Goal: Task Accomplishment & Management: Manage account settings

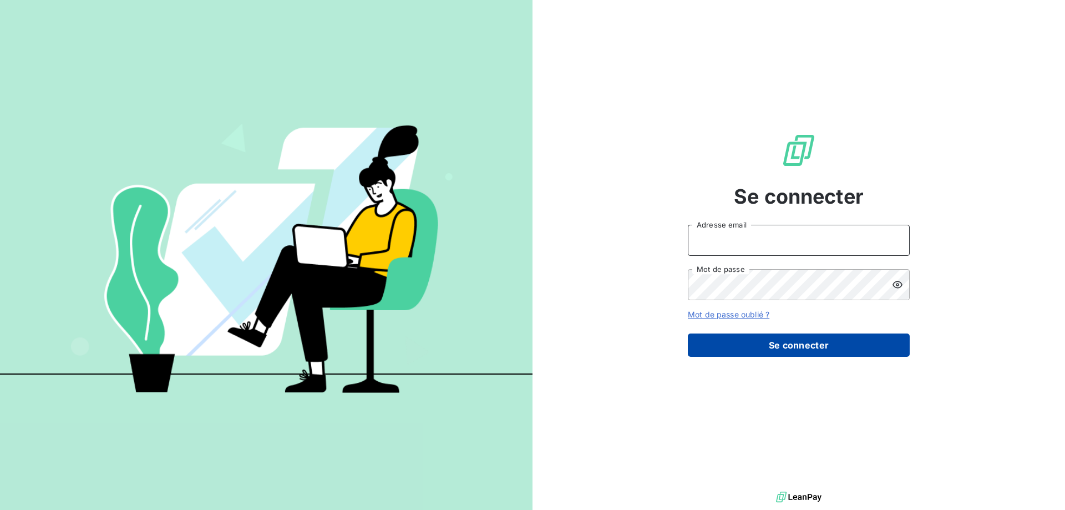
type input "[PERSON_NAME][EMAIL_ADDRESS][DOMAIN_NAME]"
click at [736, 343] on button "Se connecter" at bounding box center [799, 344] width 222 height 23
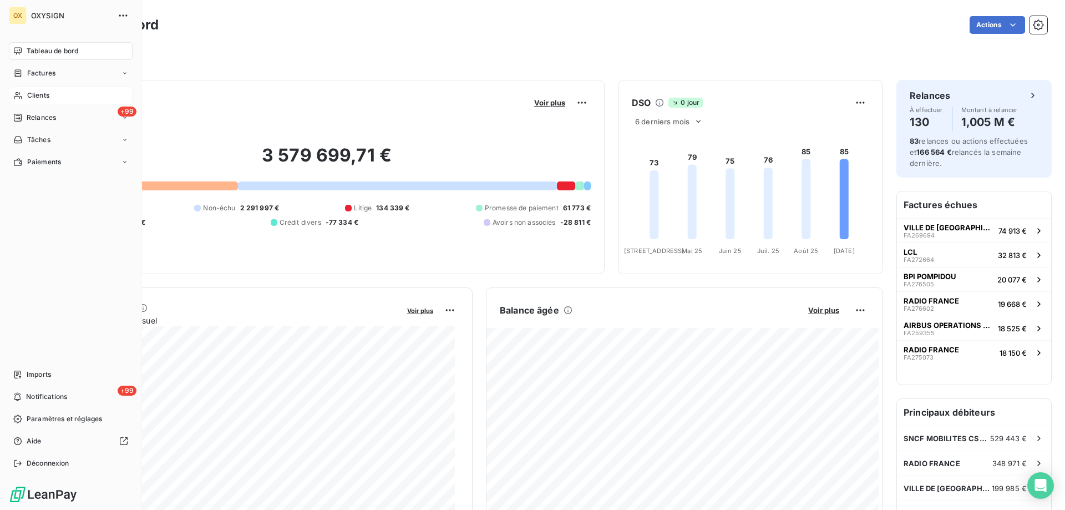
click at [45, 94] on span "Clients" at bounding box center [38, 95] width 22 height 10
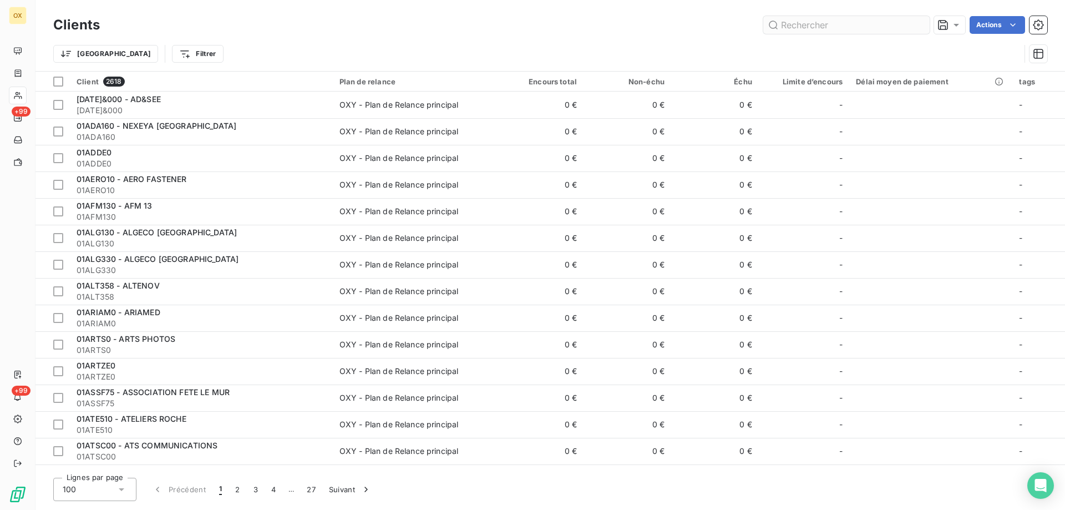
click at [789, 28] on input "text" at bounding box center [846, 25] width 166 height 18
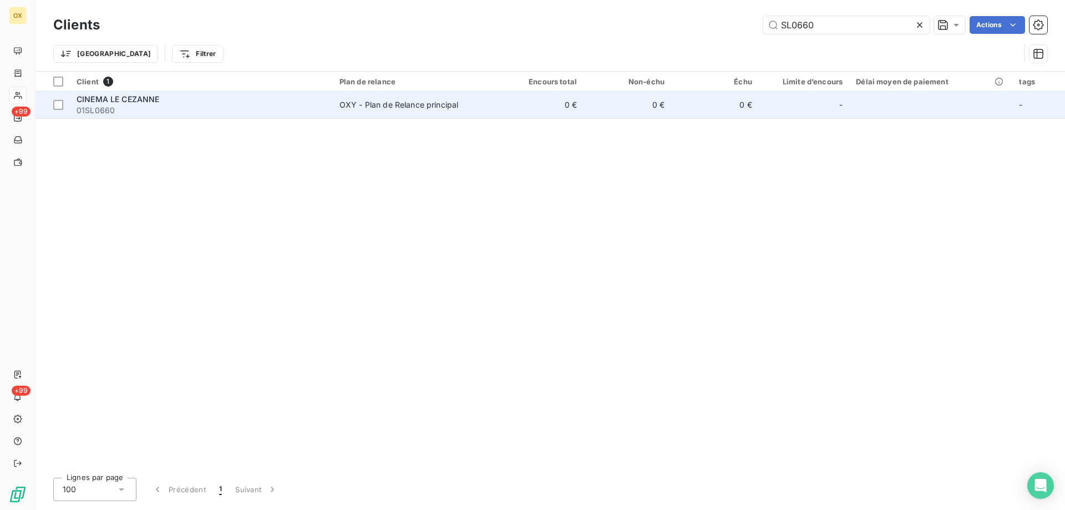
type input "SL0660"
click at [199, 110] on span "01SL0660" at bounding box center [202, 110] width 250 height 11
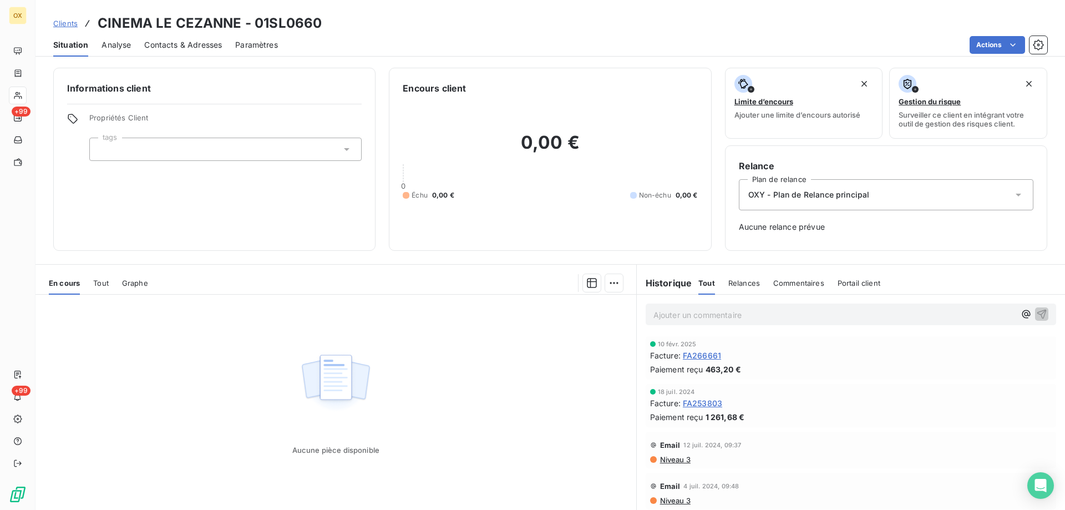
click at [162, 46] on span "Contacts & Adresses" at bounding box center [183, 44] width 78 height 11
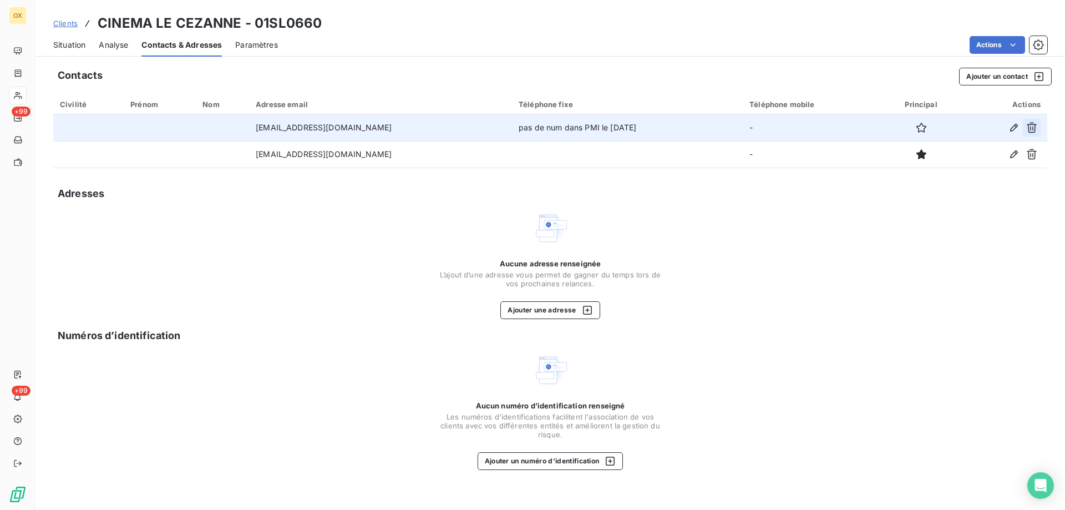
click at [1029, 131] on icon "button" at bounding box center [1032, 128] width 10 height 11
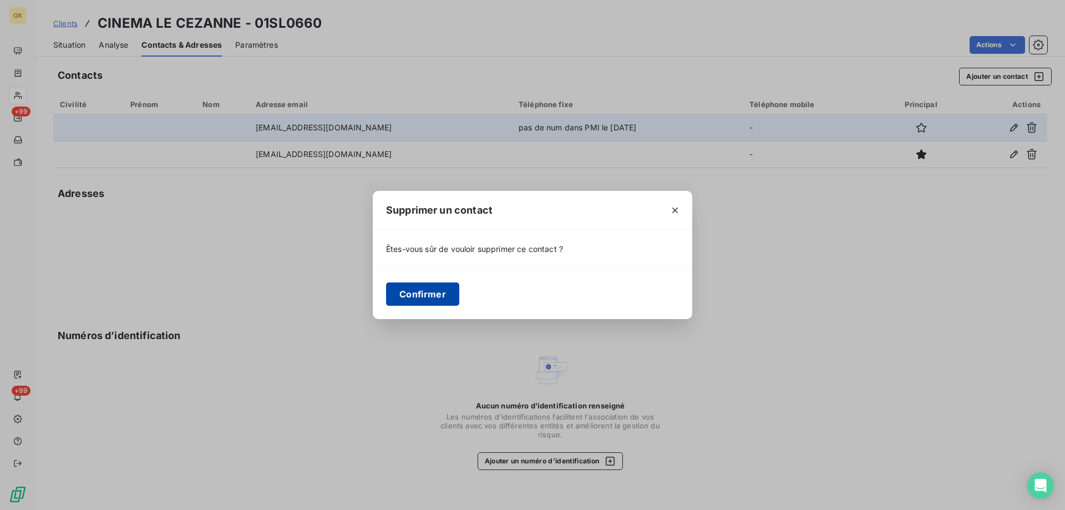
click at [406, 298] on button "Confirmer" at bounding box center [422, 293] width 73 height 23
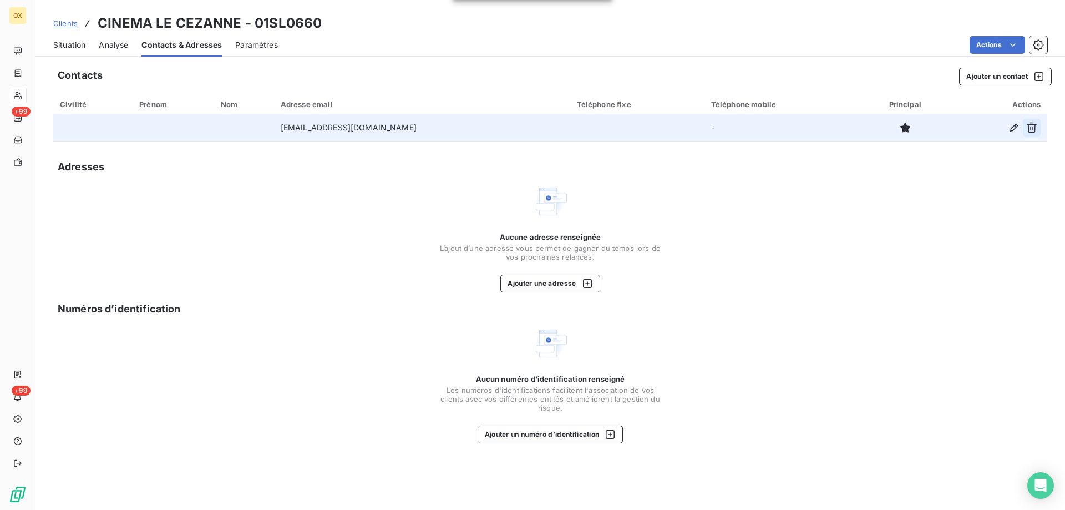
click at [1031, 126] on icon "button" at bounding box center [1032, 128] width 10 height 11
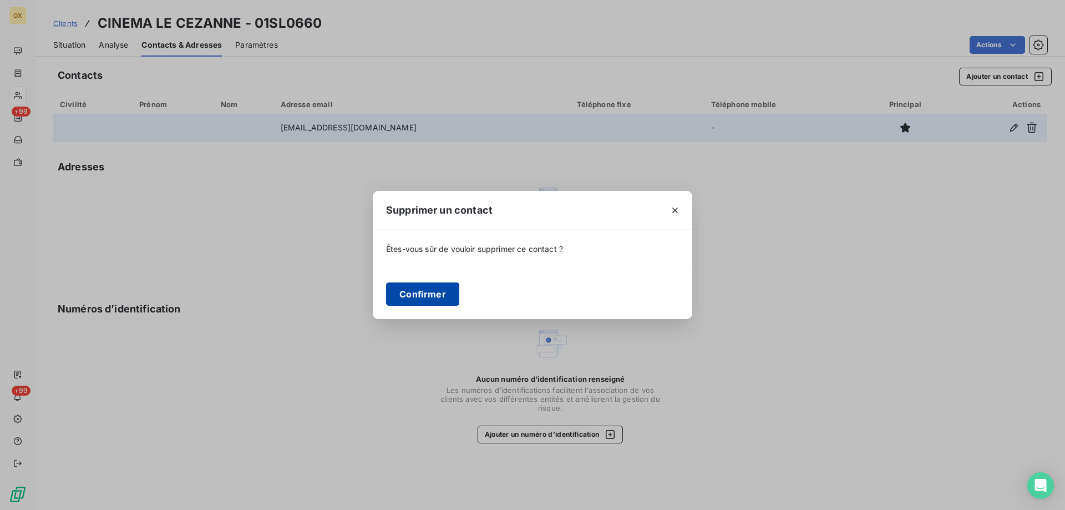
click at [422, 296] on button "Confirmer" at bounding box center [422, 293] width 73 height 23
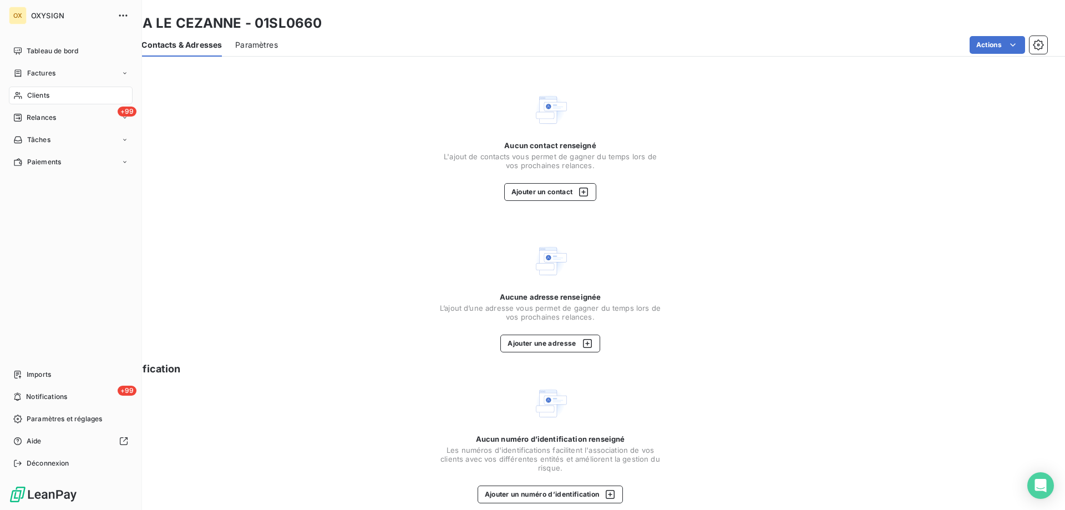
click at [45, 97] on span "Clients" at bounding box center [38, 95] width 22 height 10
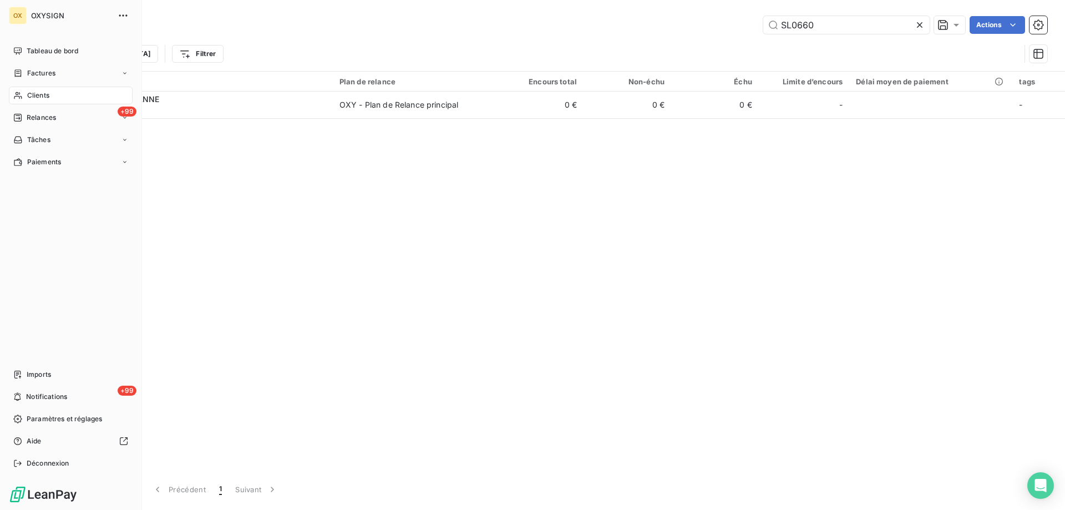
click at [45, 97] on span "Clients" at bounding box center [38, 95] width 22 height 10
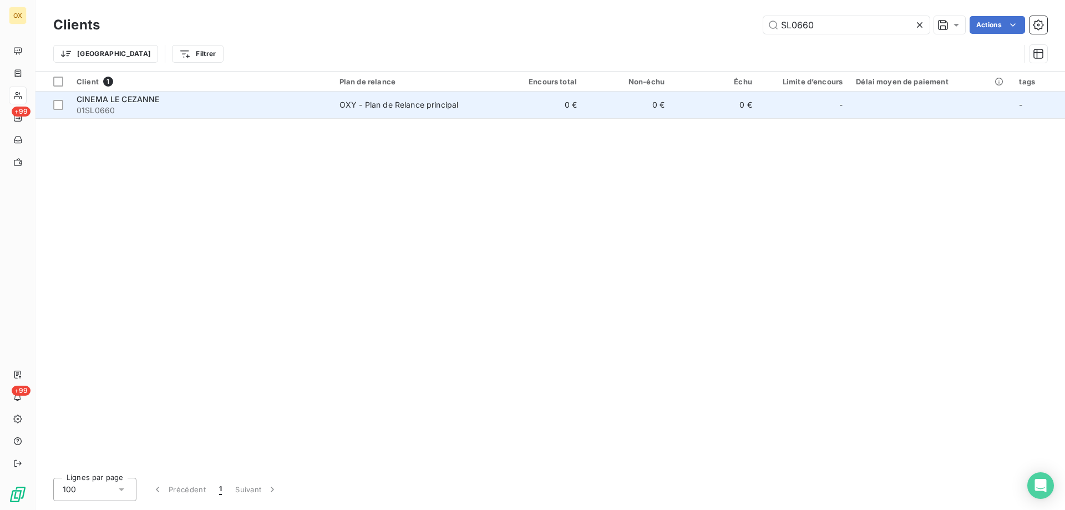
click at [281, 110] on span "01SL0660" at bounding box center [202, 110] width 250 height 11
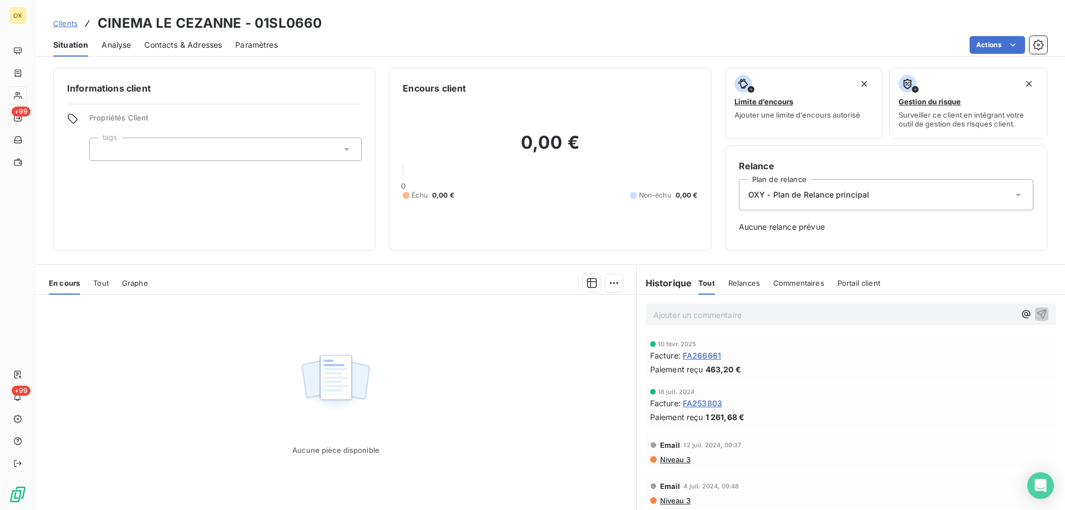
click at [188, 48] on span "Contacts & Adresses" at bounding box center [183, 44] width 78 height 11
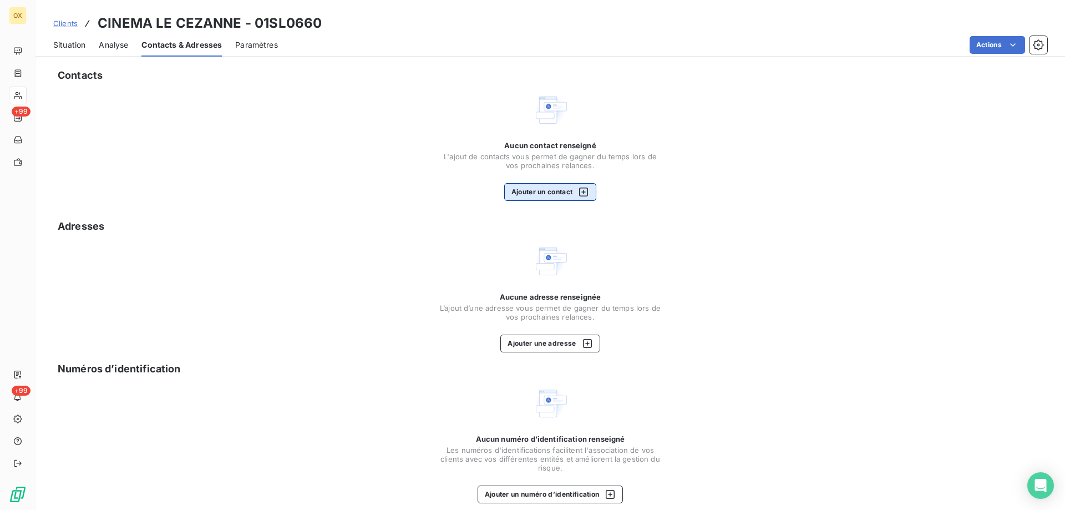
click at [538, 192] on button "Ajouter un contact" at bounding box center [550, 192] width 93 height 18
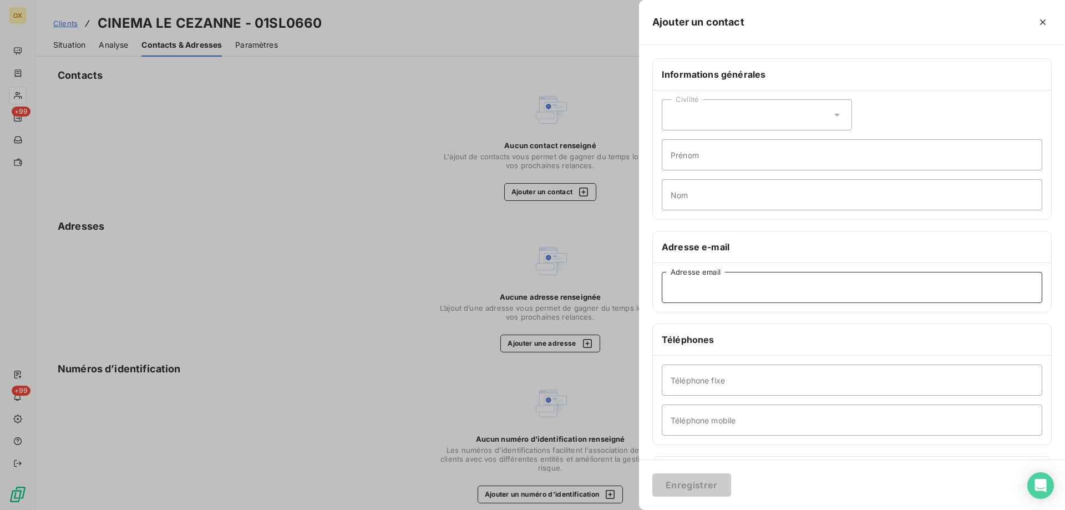
click at [702, 287] on input "Adresse email" at bounding box center [852, 287] width 381 height 31
type input "[EMAIL_ADDRESS][DOMAIN_NAME]"
click at [688, 482] on button "Enregistrer" at bounding box center [691, 484] width 79 height 23
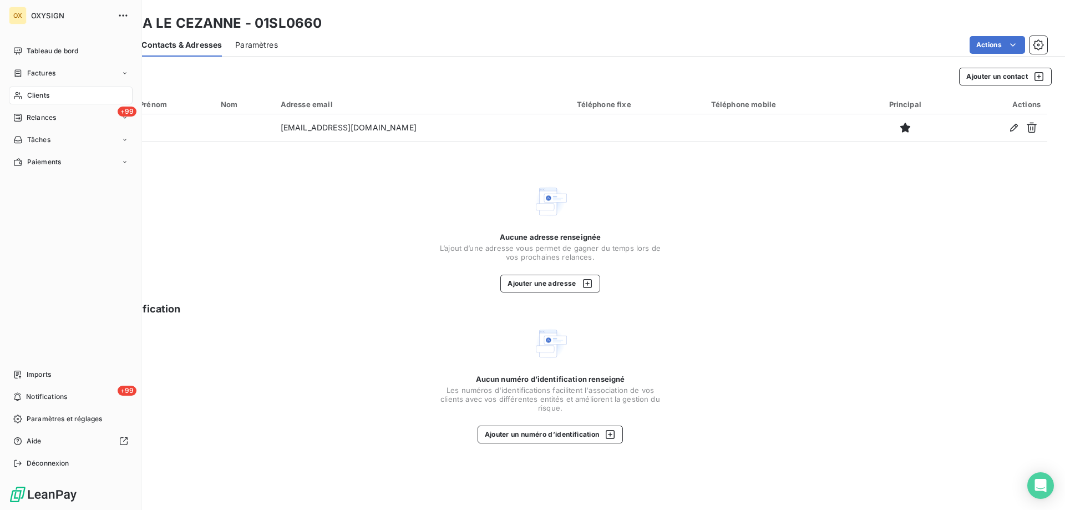
click at [33, 94] on span "Clients" at bounding box center [38, 95] width 22 height 10
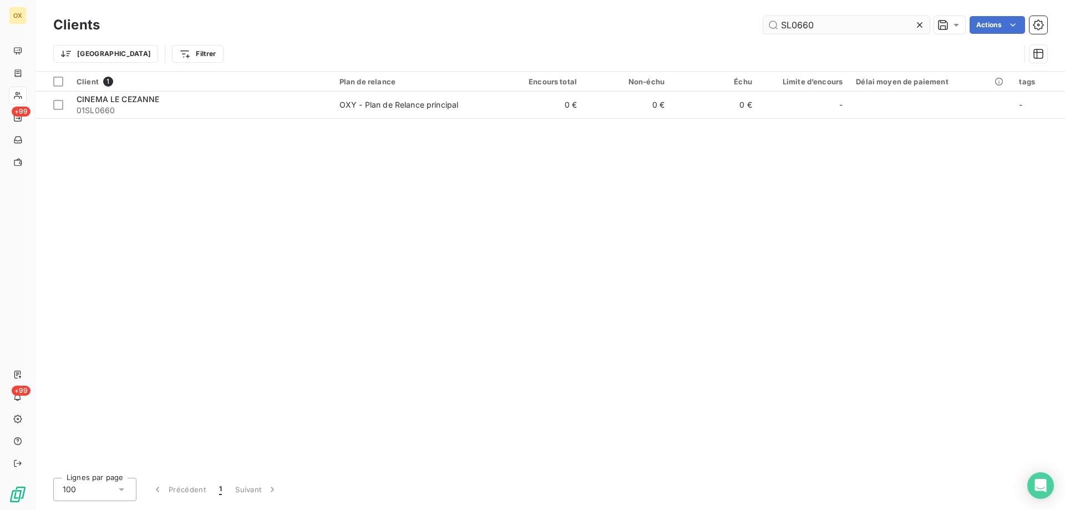
drag, startPoint x: 818, startPoint y: 19, endPoint x: 776, endPoint y: 27, distance: 43.3
click at [776, 27] on input "SL0660" at bounding box center [846, 25] width 166 height 18
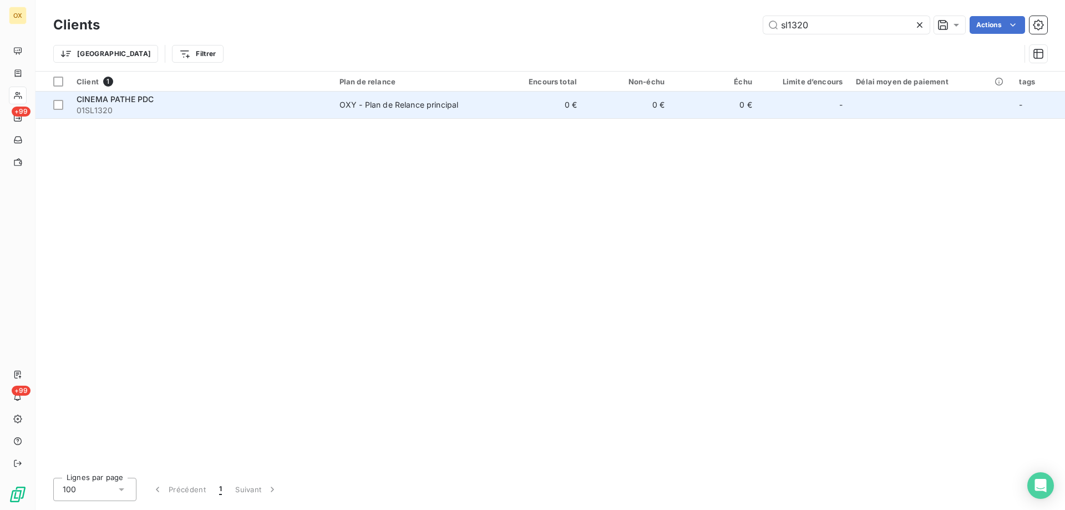
type input "sl1320"
click at [124, 99] on span "CINEMA PATHE PDC" at bounding box center [115, 98] width 77 height 9
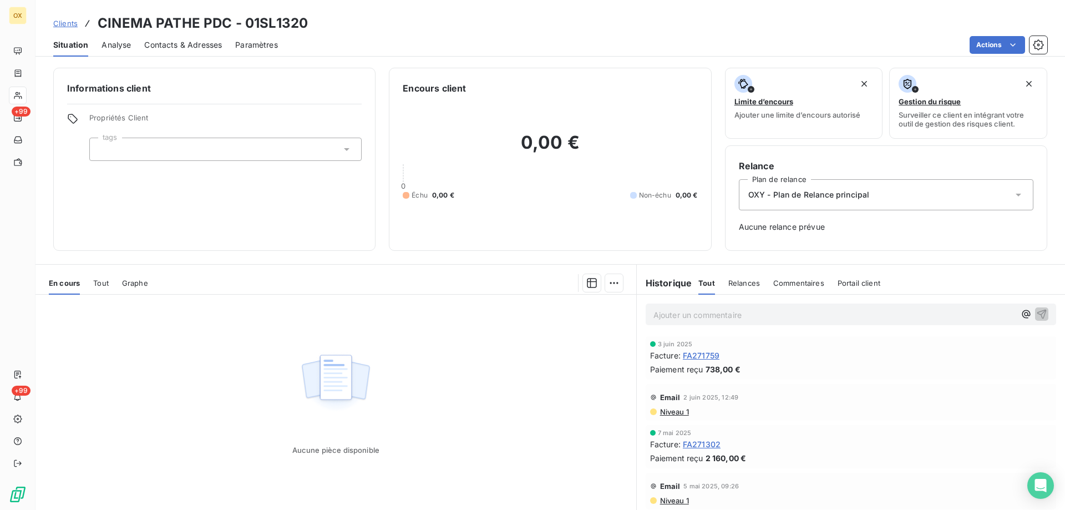
click at [191, 46] on span "Contacts & Adresses" at bounding box center [183, 44] width 78 height 11
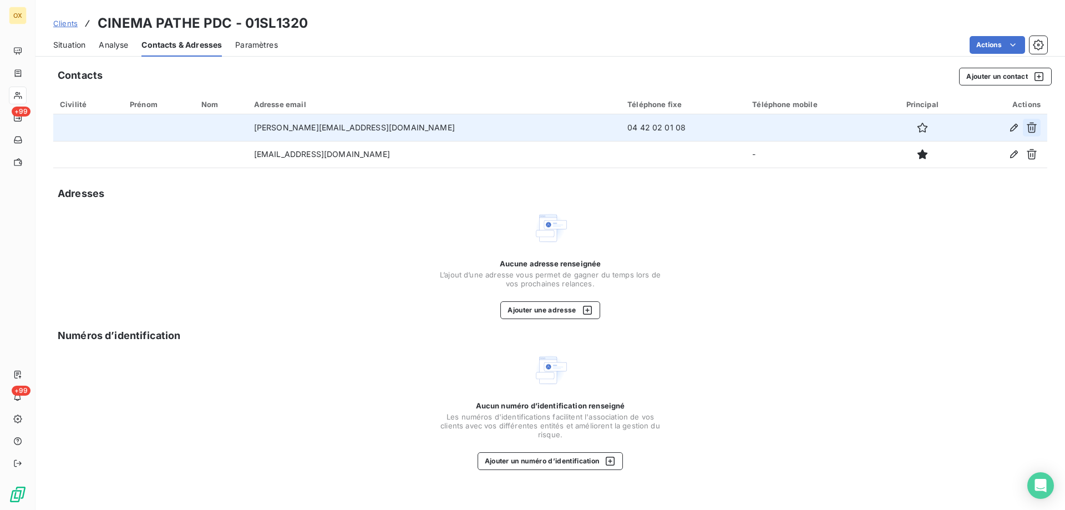
click at [1032, 131] on icon "button" at bounding box center [1031, 127] width 11 height 11
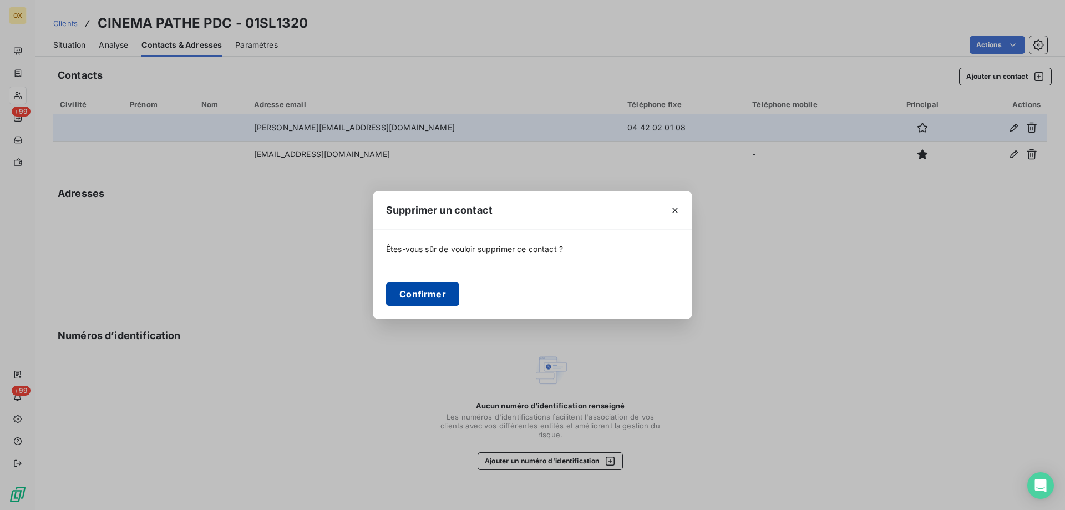
click at [406, 290] on button "Confirmer" at bounding box center [422, 293] width 73 height 23
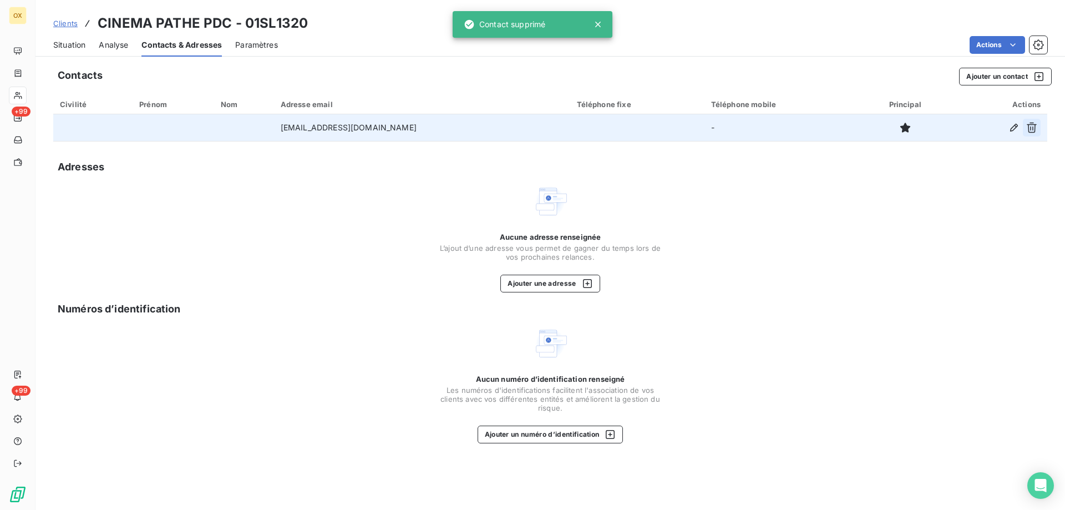
click at [1027, 130] on icon "button" at bounding box center [1031, 127] width 11 height 11
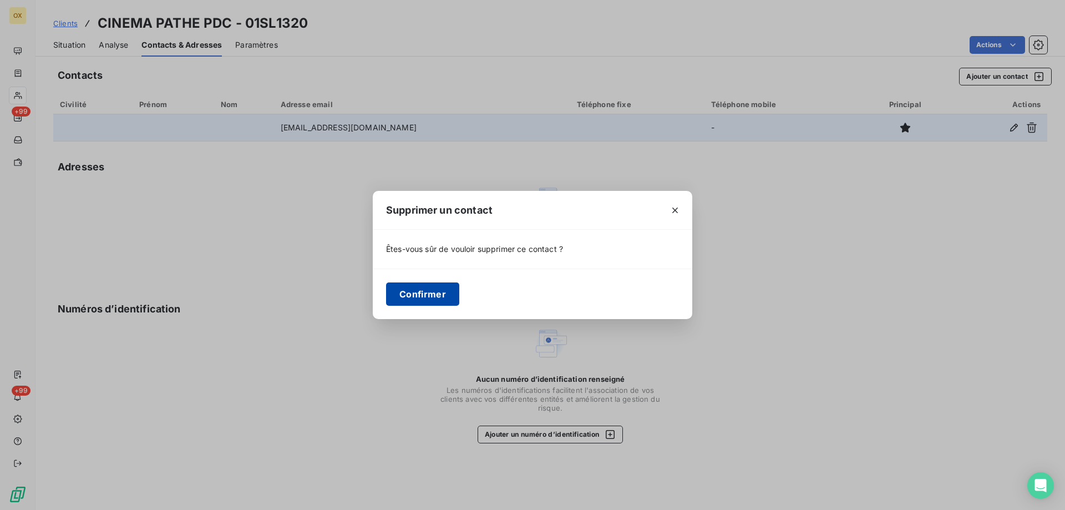
click at [424, 296] on button "Confirmer" at bounding box center [422, 293] width 73 height 23
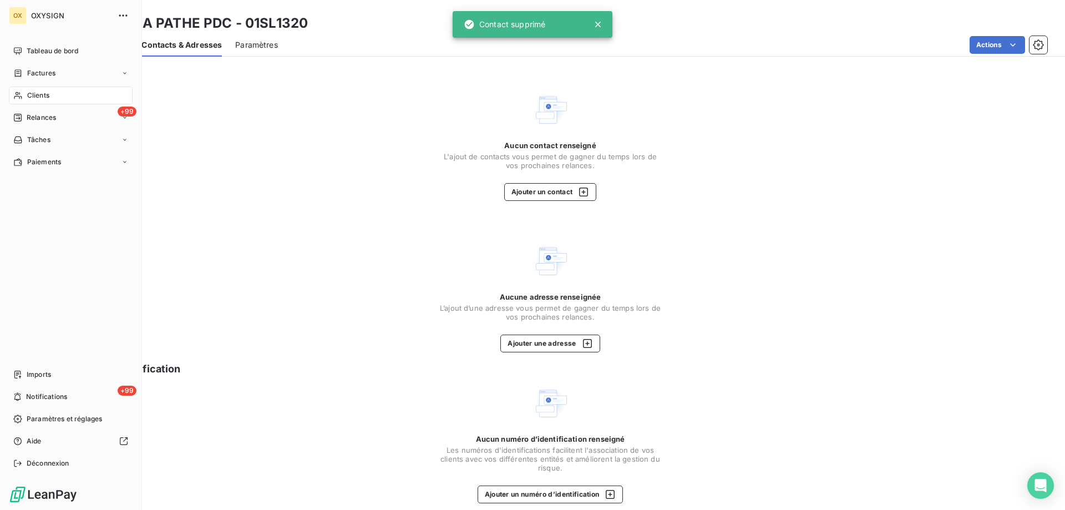
click at [46, 94] on span "Clients" at bounding box center [38, 95] width 22 height 10
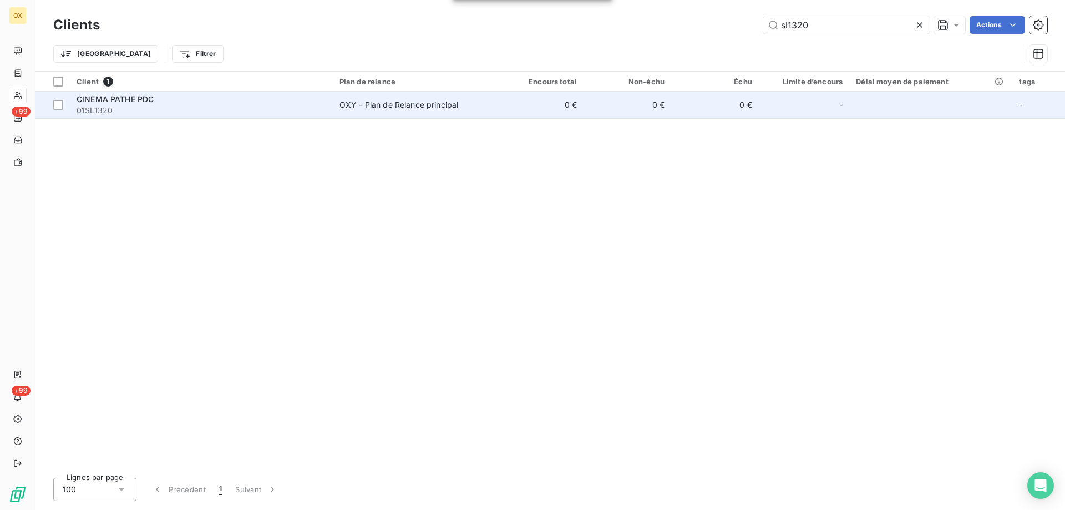
click at [199, 102] on div "CINEMA PATHE PDC" at bounding box center [202, 99] width 250 height 11
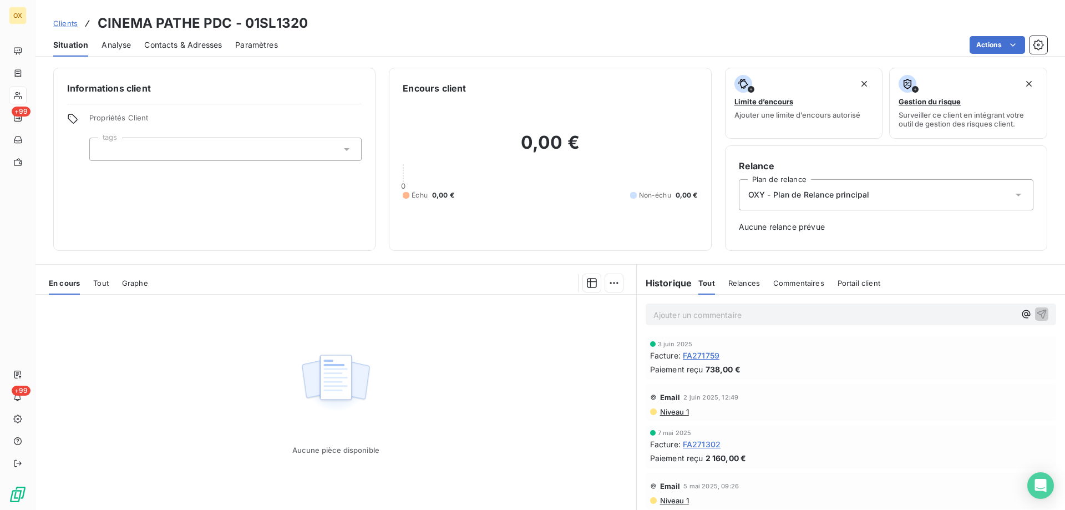
click at [148, 49] on span "Contacts & Adresses" at bounding box center [183, 44] width 78 height 11
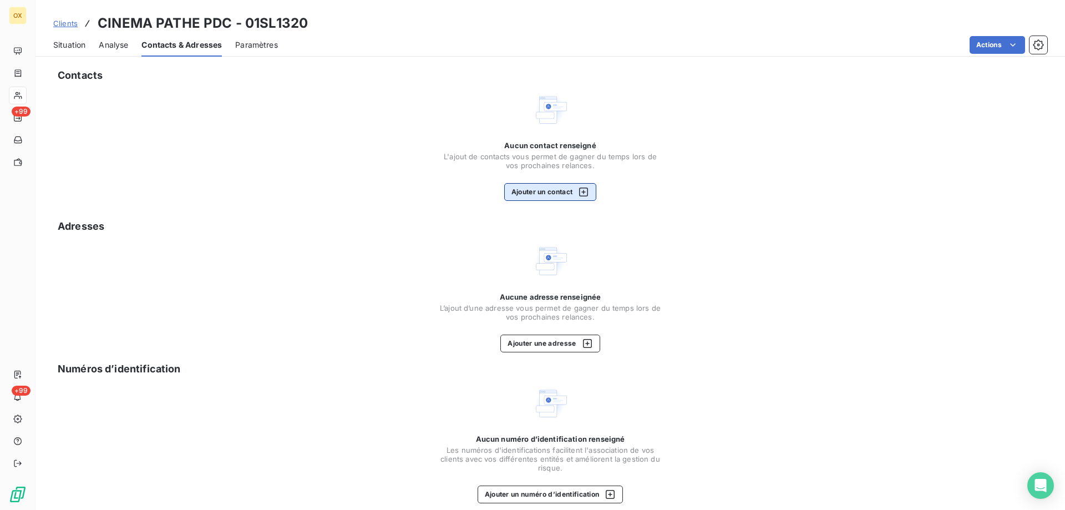
click at [534, 193] on button "Ajouter un contact" at bounding box center [550, 192] width 93 height 18
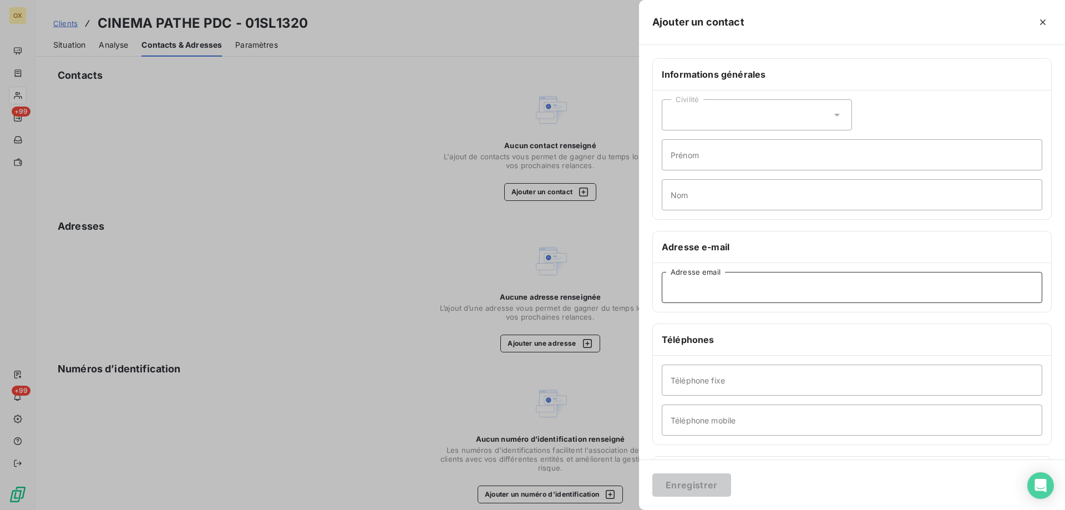
click at [698, 291] on input "Adresse email" at bounding box center [852, 287] width 381 height 31
type input "[EMAIL_ADDRESS][DOMAIN_NAME]"
click at [700, 484] on button "Enregistrer" at bounding box center [691, 484] width 79 height 23
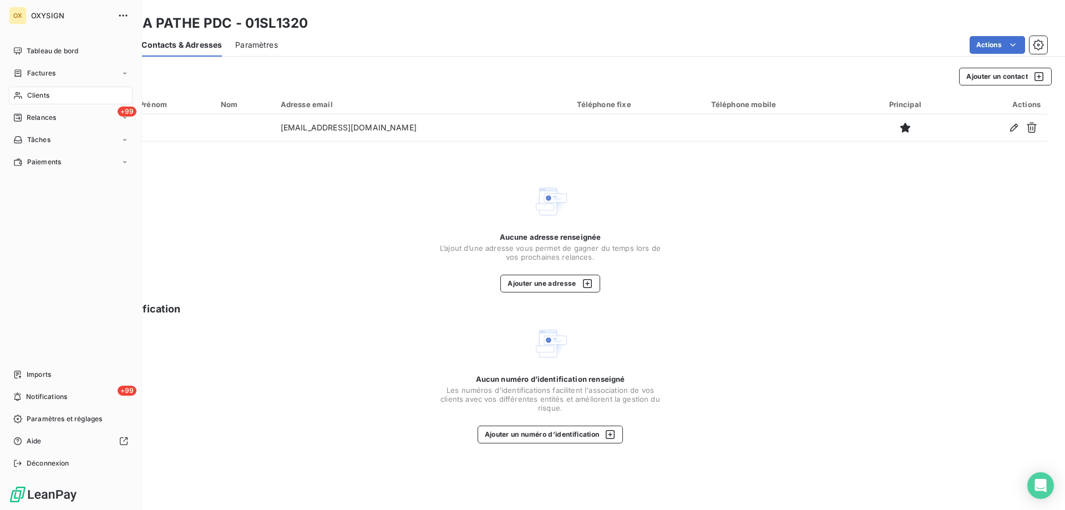
click at [48, 96] on span "Clients" at bounding box center [38, 95] width 22 height 10
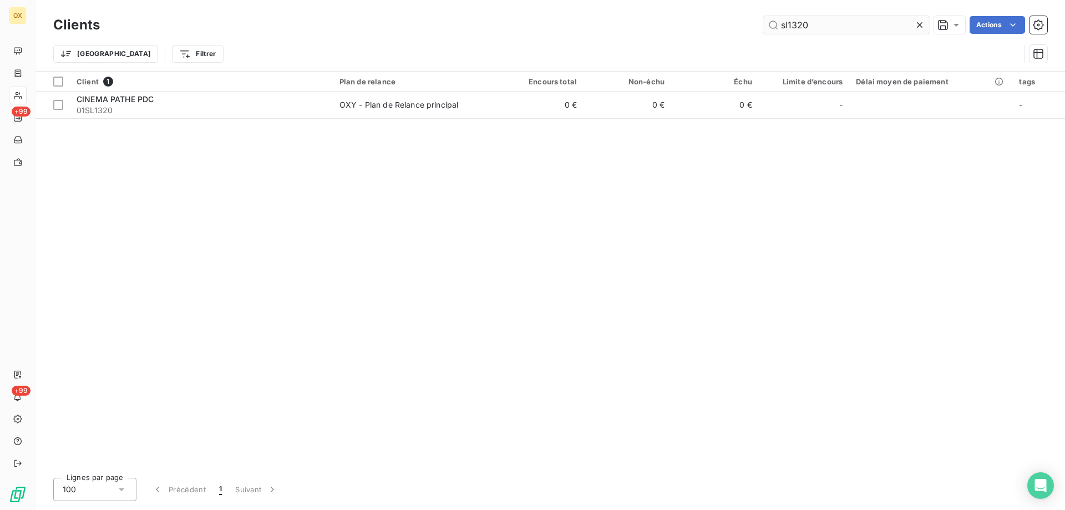
drag, startPoint x: 813, startPoint y: 24, endPoint x: 770, endPoint y: 24, distance: 43.3
click at [770, 24] on input "sl1320" at bounding box center [846, 25] width 166 height 18
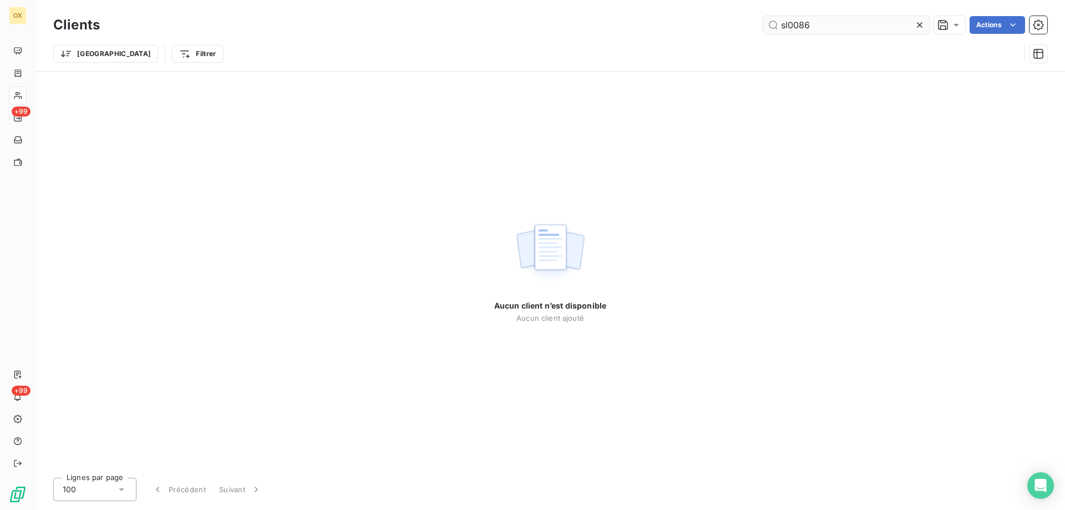
drag, startPoint x: 817, startPoint y: 24, endPoint x: 779, endPoint y: 24, distance: 37.2
click at [779, 24] on input "sl0086" at bounding box center [846, 25] width 166 height 18
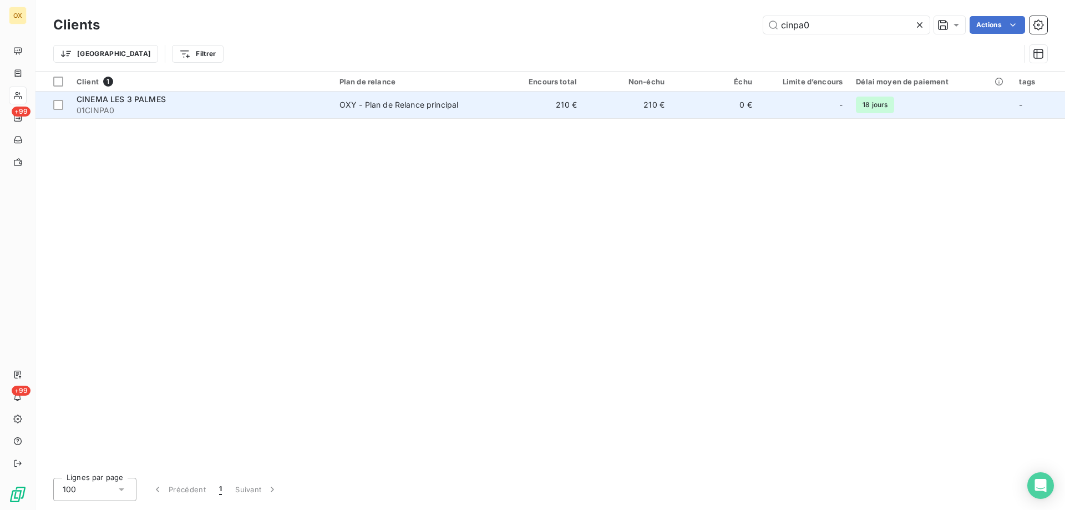
type input "cinpa0"
click at [261, 110] on span "01CINPA0" at bounding box center [202, 110] width 250 height 11
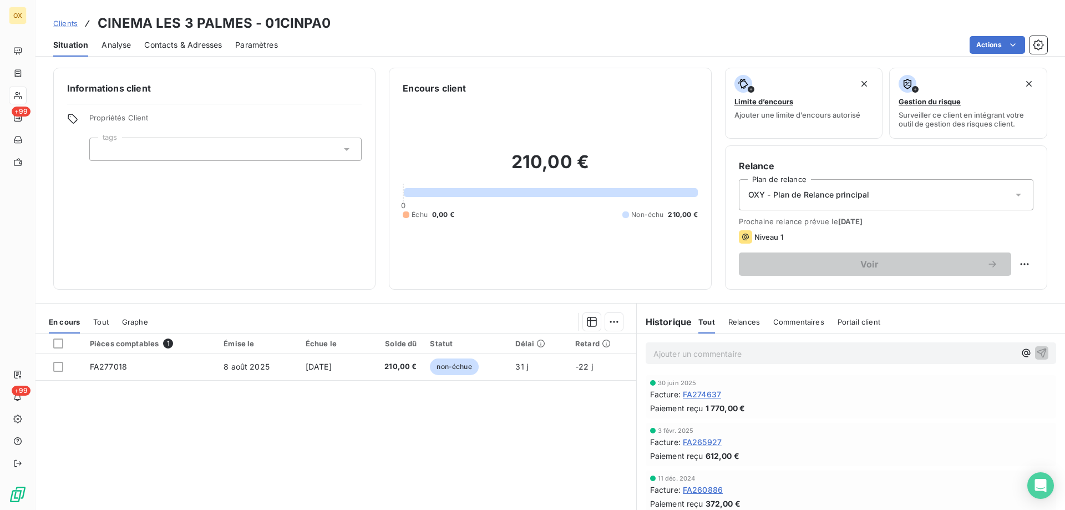
click at [171, 44] on span "Contacts & Adresses" at bounding box center [183, 44] width 78 height 11
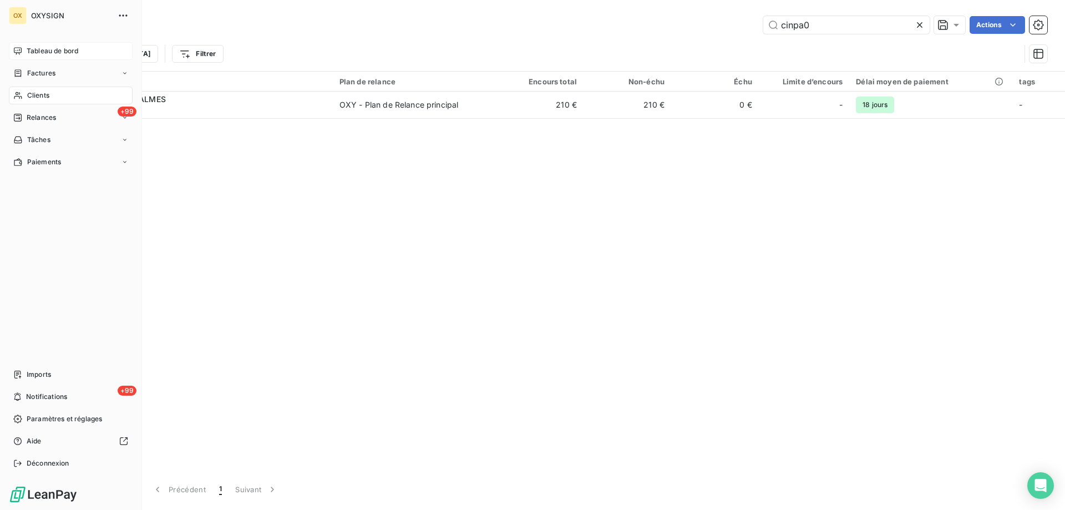
click at [35, 51] on span "Tableau de bord" at bounding box center [53, 51] width 52 height 10
